Goal: Transaction & Acquisition: Book appointment/travel/reservation

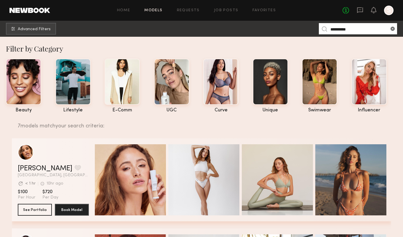
scroll to position [75, 0]
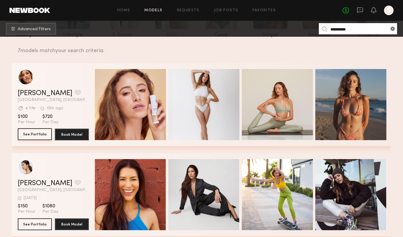
click at [37, 134] on button "See Portfolio" at bounding box center [35, 134] width 34 height 12
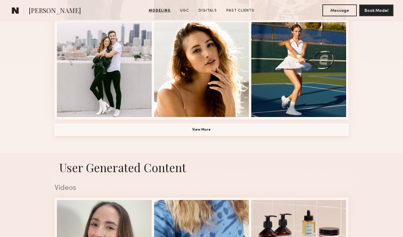
scroll to position [445, 0]
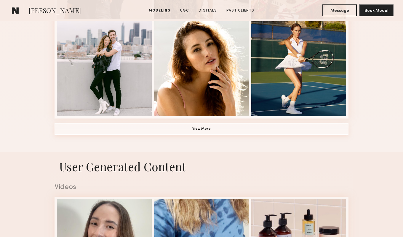
click at [200, 127] on button "View More" at bounding box center [202, 129] width 294 height 12
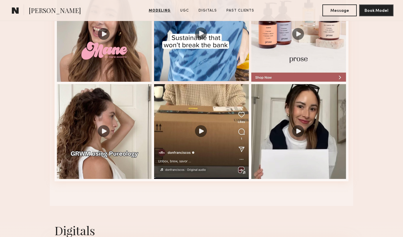
scroll to position [1030, 0]
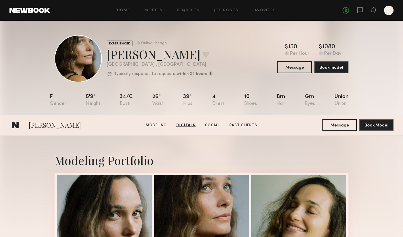
scroll to position [423, 0]
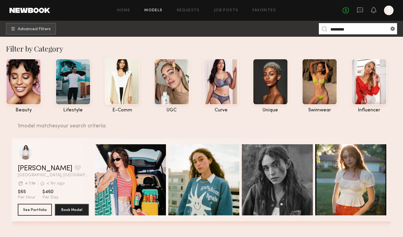
click at [339, 28] on input "*********" at bounding box center [358, 28] width 78 height 11
type input "*******"
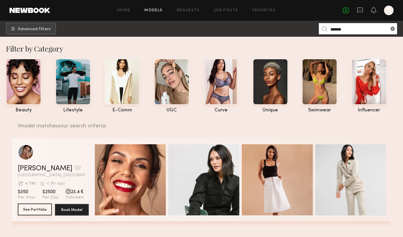
click at [33, 210] on button "See Portfolio" at bounding box center [35, 210] width 34 height 12
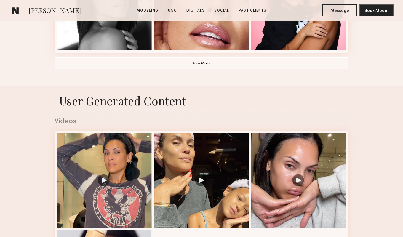
scroll to position [512, 0]
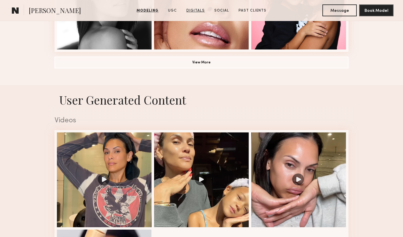
click at [195, 11] on link "Digitals" at bounding box center [195, 10] width 23 height 5
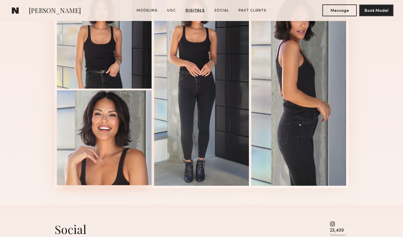
scroll to position [910, 0]
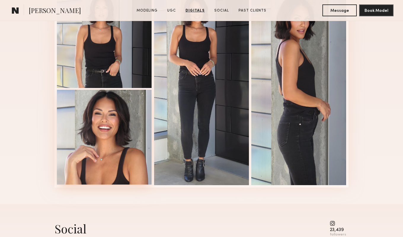
click at [121, 143] on div at bounding box center [104, 137] width 95 height 95
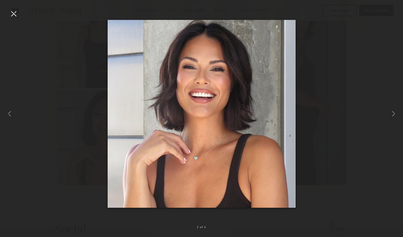
click at [14, 14] on div at bounding box center [13, 13] width 9 height 9
